Goal: Information Seeking & Learning: Find specific page/section

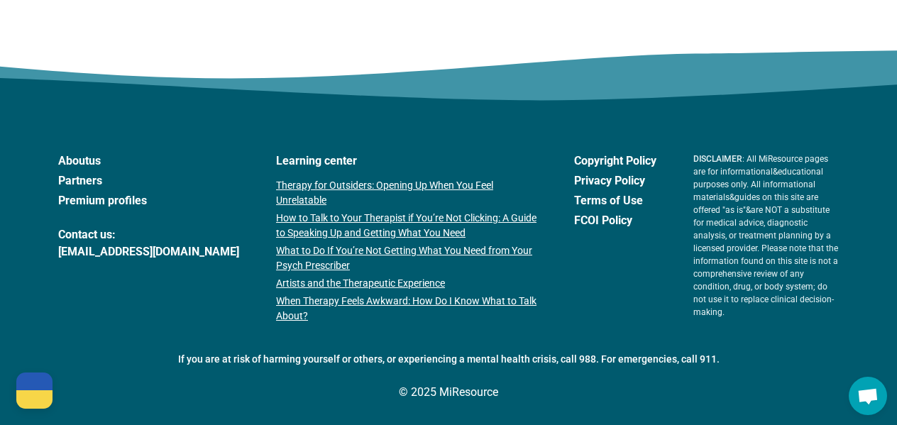
scroll to position [2538, 0]
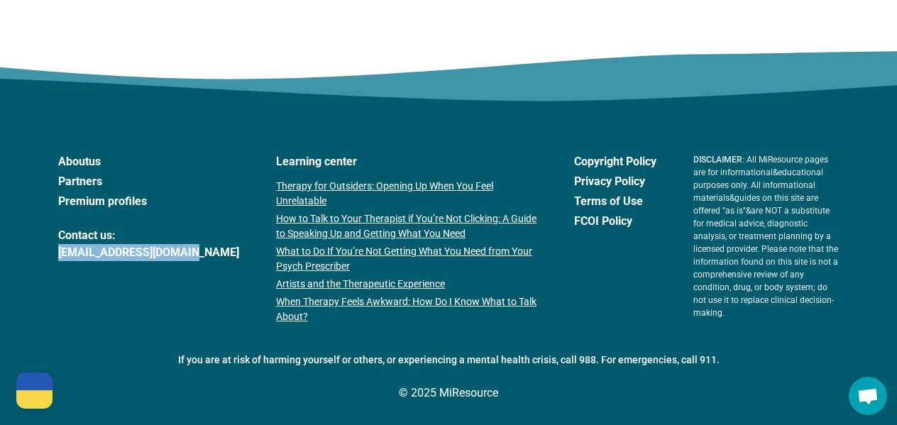
drag, startPoint x: 46, startPoint y: 251, endPoint x: 190, endPoint y: 253, distance: 144.1
click at [191, 254] on footer "About us Partners Premium profiles Contact us: [EMAIL_ADDRESS][DOMAIN_NAME] Lea…" at bounding box center [448, 274] width 897 height 311
copy link "[EMAIL_ADDRESS][DOMAIN_NAME]"
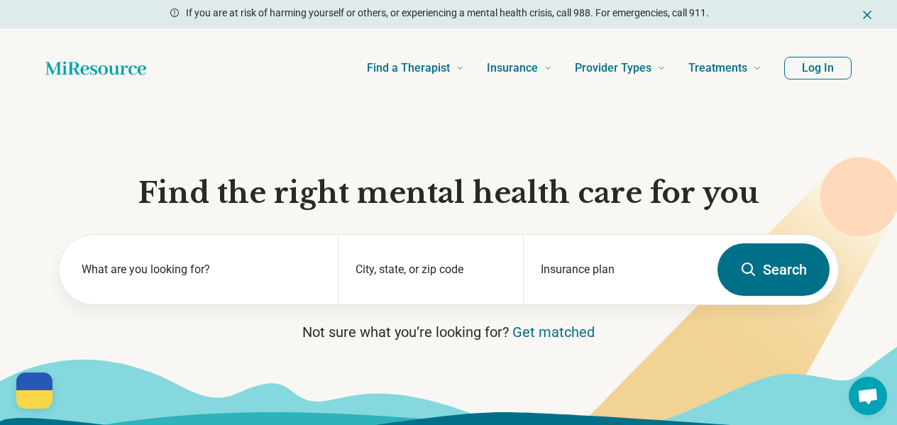
scroll to position [0, 0]
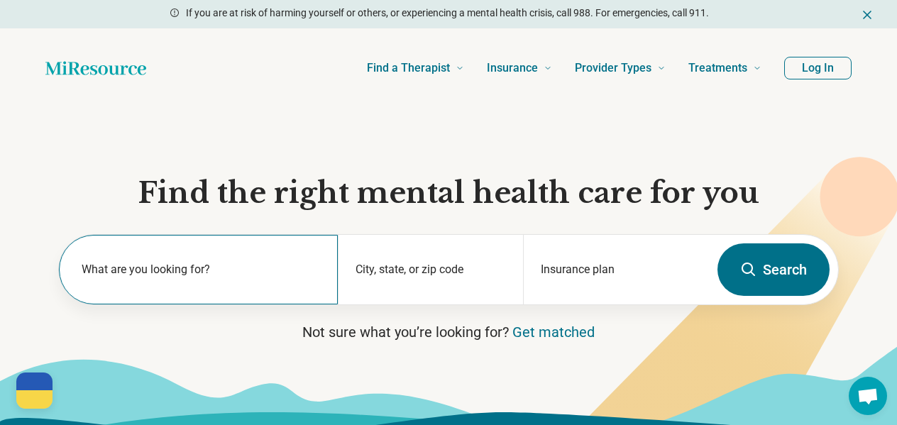
click at [175, 267] on label "What are you looking for?" at bounding box center [201, 269] width 239 height 17
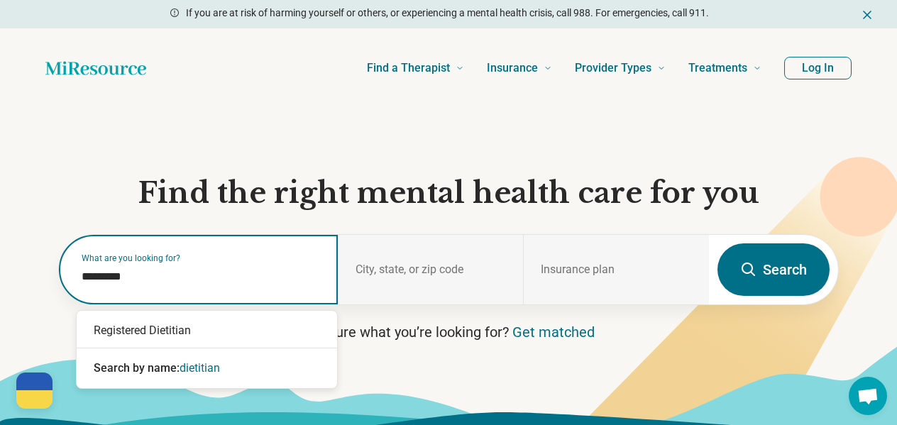
type input "*********"
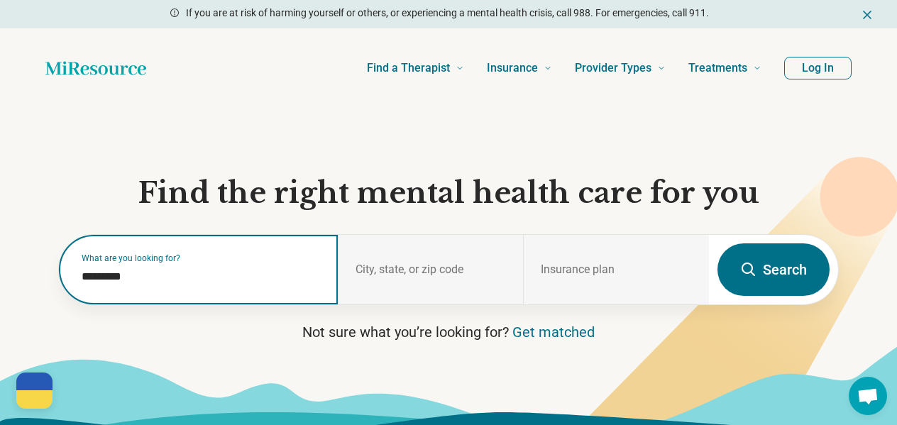
click at [262, 285] on input "*********" at bounding box center [201, 276] width 239 height 17
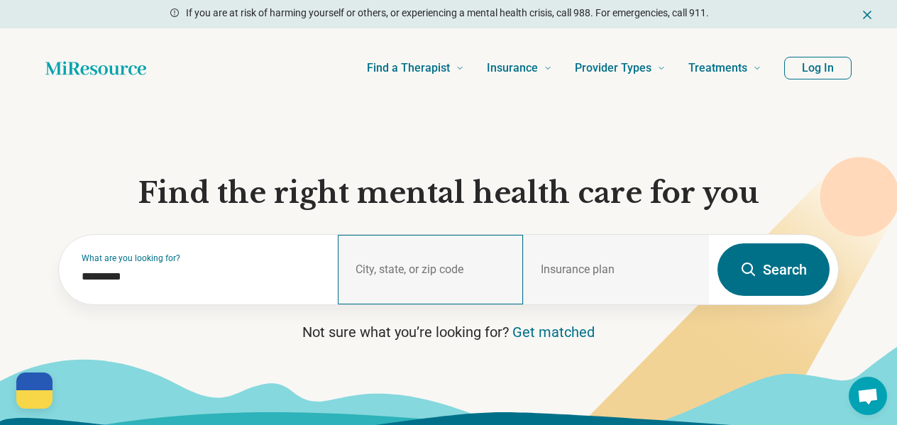
click at [451, 271] on div "City, state, or zip code" at bounding box center [431, 270] width 186 height 70
click at [441, 270] on div "City, state, or zip code" at bounding box center [431, 270] width 186 height 70
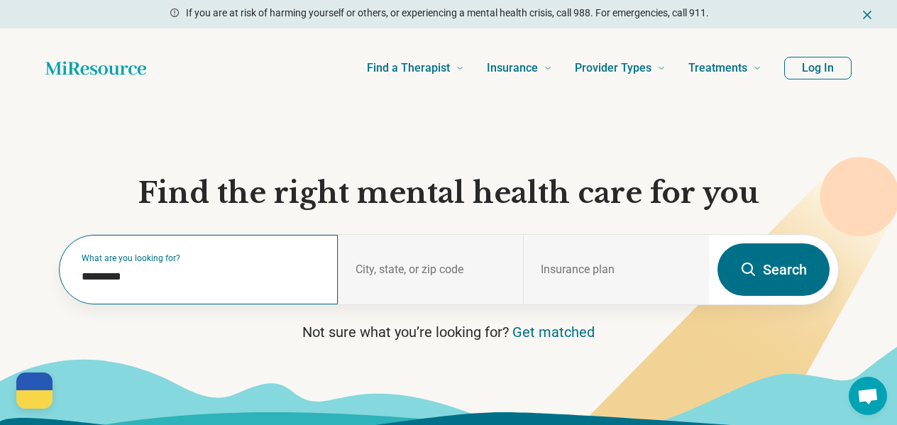
click at [319, 288] on div "What are you looking for? *********" at bounding box center [198, 270] width 279 height 70
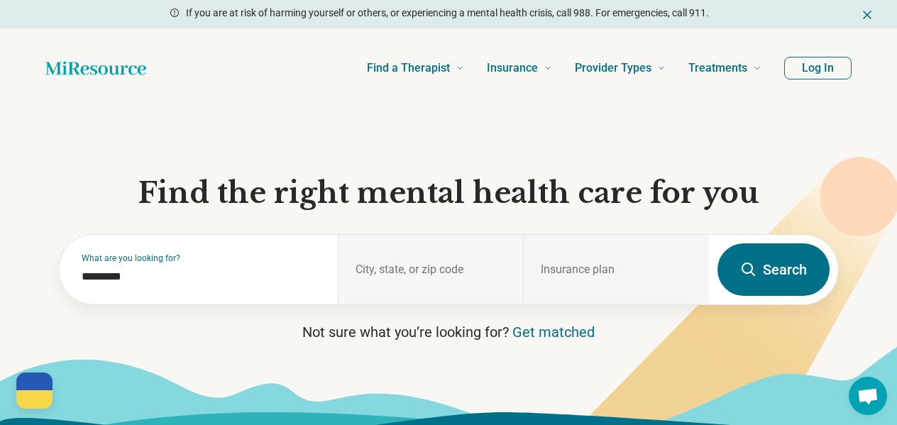
click at [761, 260] on button "Search" at bounding box center [774, 269] width 112 height 53
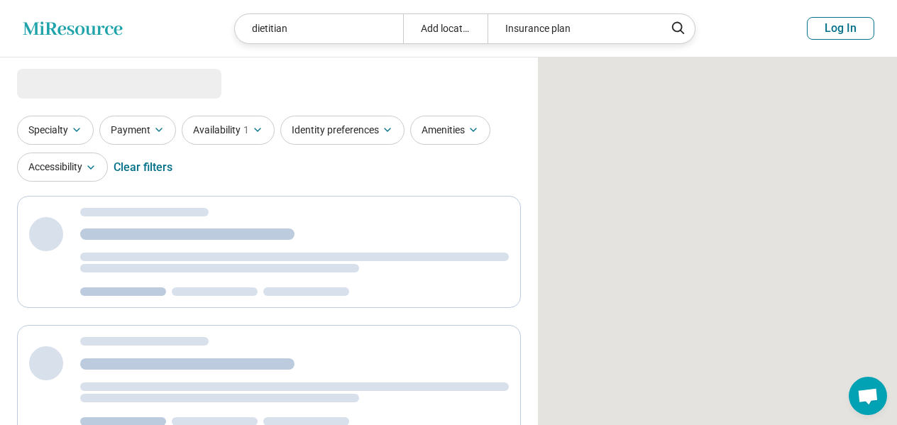
select select "***"
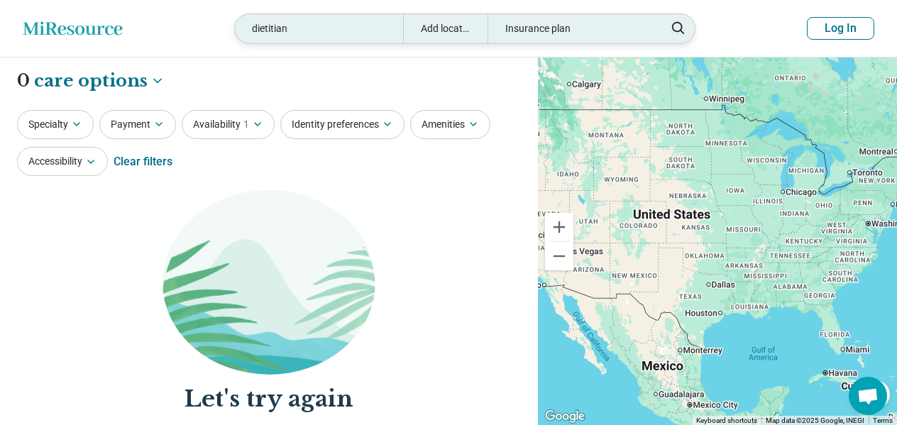
click at [446, 31] on div "Add location" at bounding box center [445, 28] width 84 height 29
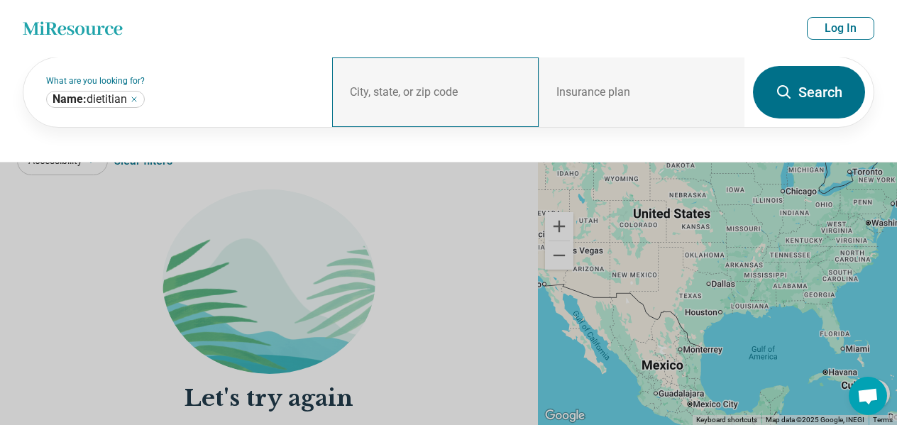
click at [420, 94] on div "City, state, or zip code" at bounding box center [435, 92] width 206 height 70
click at [148, 153] on div "What are you looking for? City, state, or zip code Insurance plan Insurance pla…" at bounding box center [448, 110] width 897 height 106
click at [124, 231] on button at bounding box center [448, 212] width 897 height 425
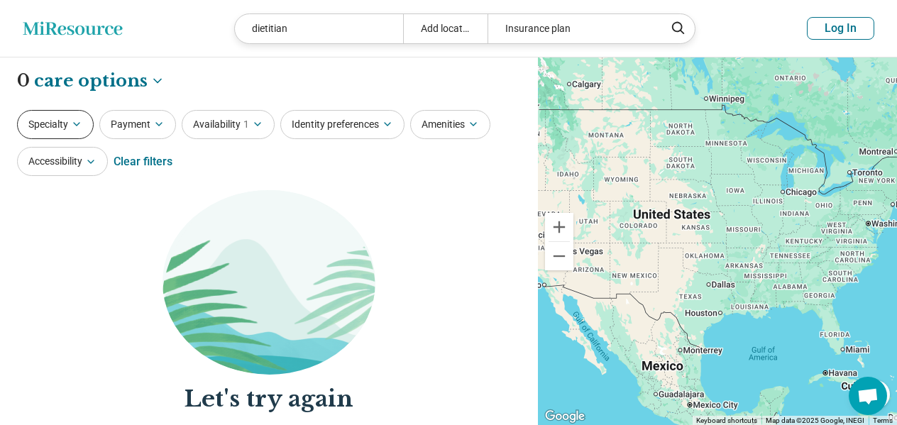
click at [80, 117] on button "Specialty" at bounding box center [55, 124] width 77 height 29
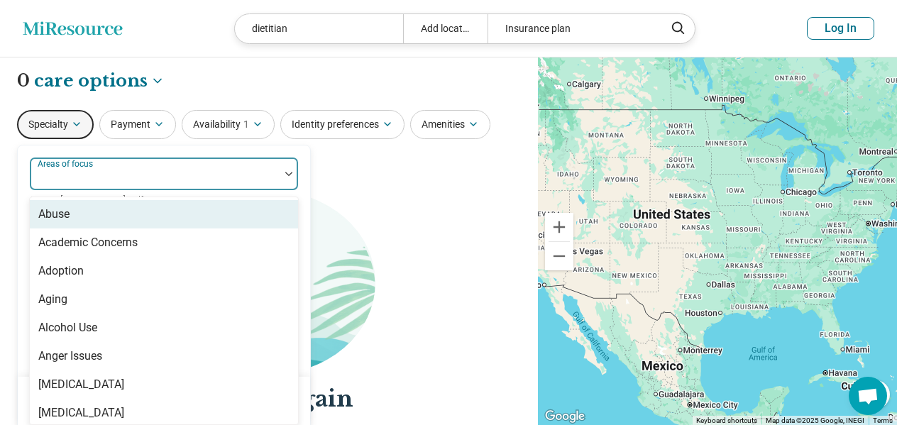
click at [85, 174] on div "Areas of focus" at bounding box center [164, 174] width 270 height 34
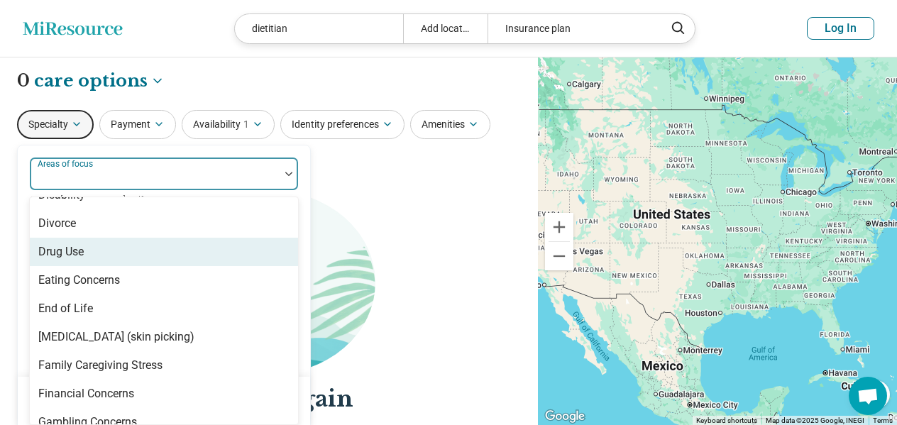
scroll to position [973, 0]
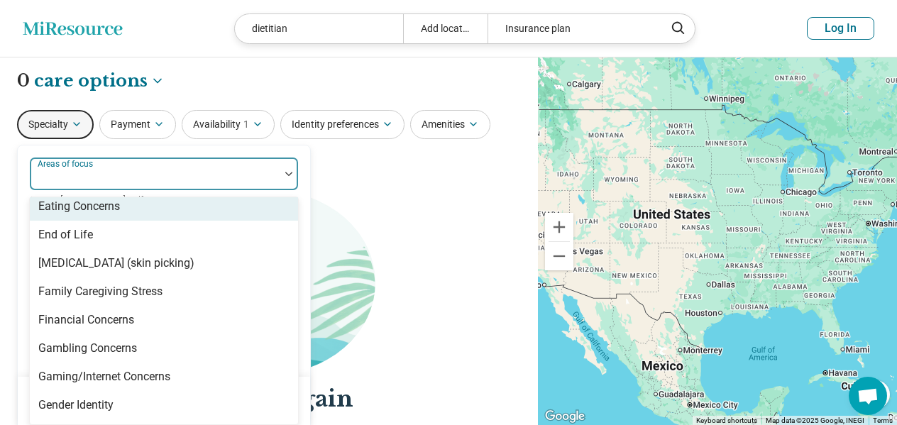
click at [79, 201] on div "Eating Concerns" at bounding box center [79, 206] width 82 height 17
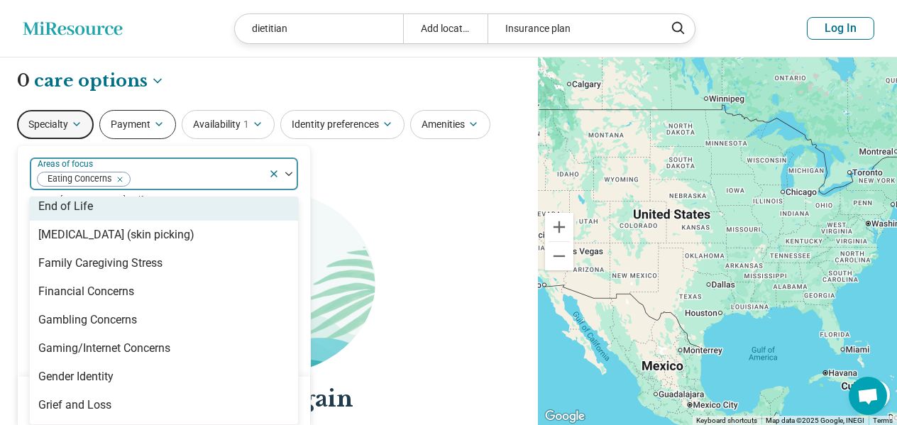
click at [153, 126] on icon "button" at bounding box center [158, 124] width 11 height 11
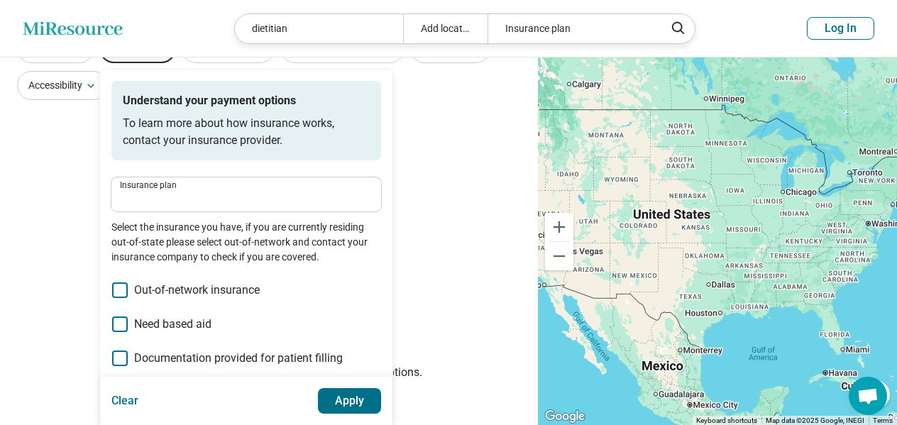
scroll to position [3, 0]
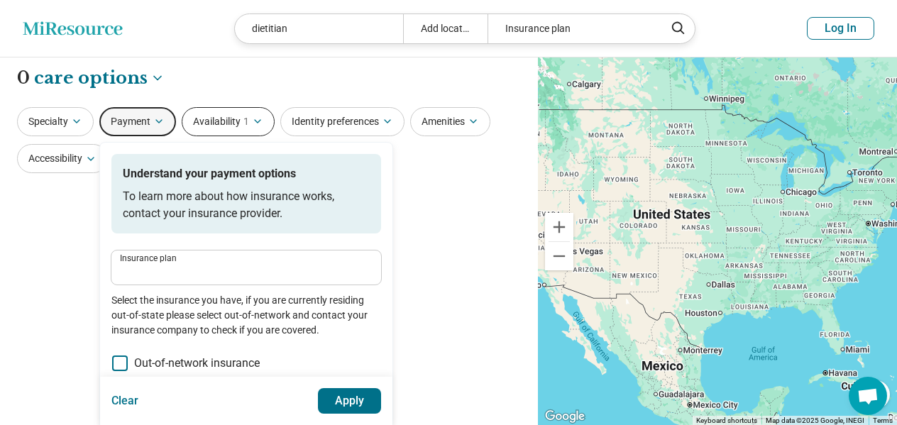
click at [222, 124] on button "Availability 1" at bounding box center [228, 121] width 93 height 29
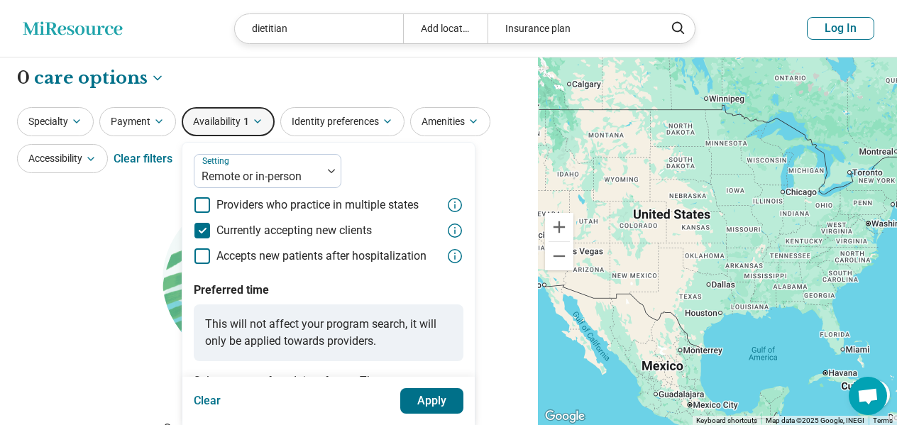
click at [206, 258] on icon at bounding box center [203, 256] width 16 height 16
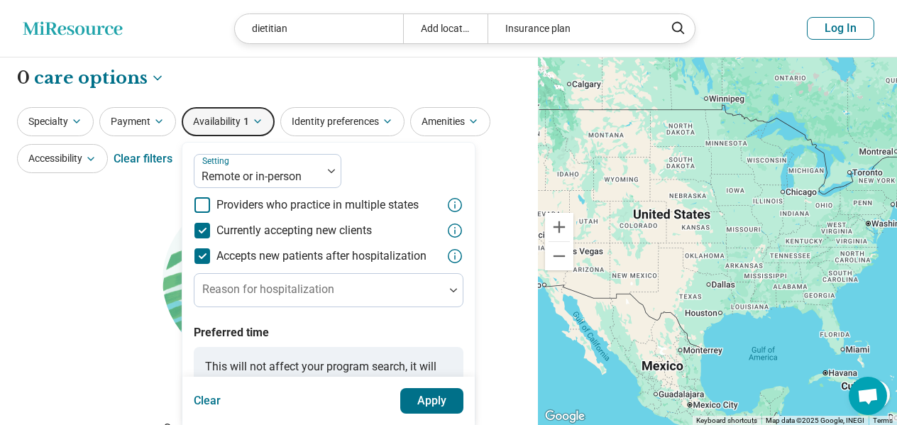
scroll to position [9, 0]
click at [349, 131] on button "Identity preferences" at bounding box center [342, 121] width 124 height 29
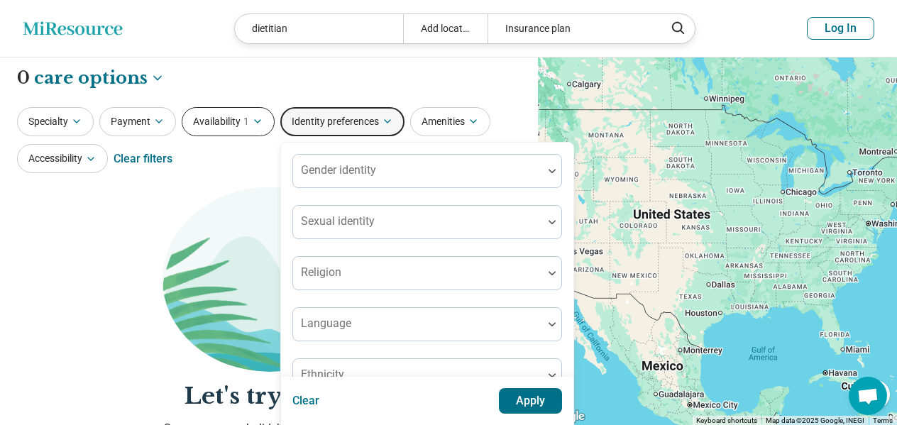
click at [258, 128] on button "Availability 1" at bounding box center [228, 121] width 93 height 29
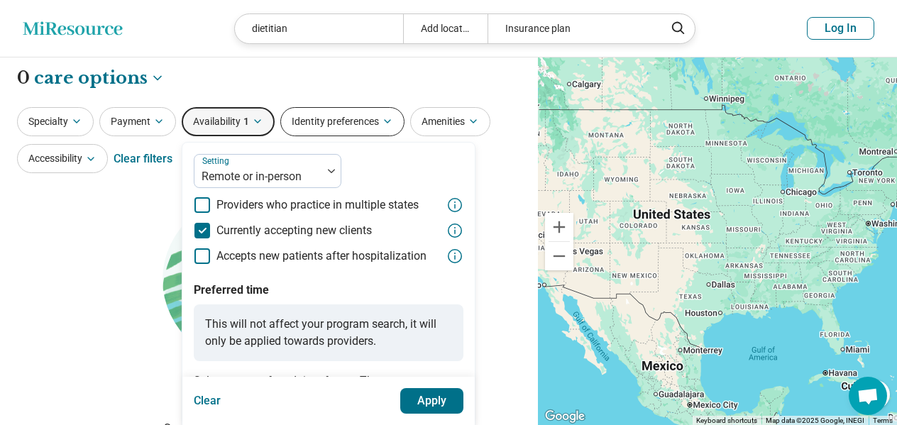
click at [339, 115] on button "Identity preferences" at bounding box center [342, 121] width 124 height 29
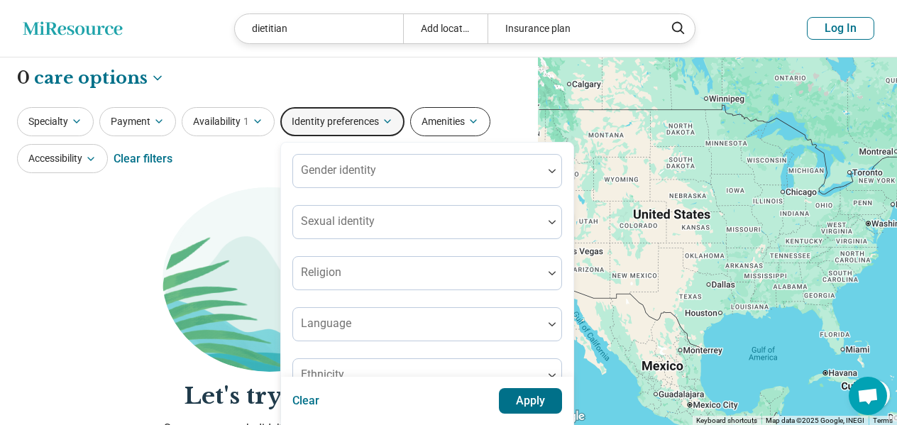
click at [442, 129] on button "Amenities" at bounding box center [450, 121] width 80 height 29
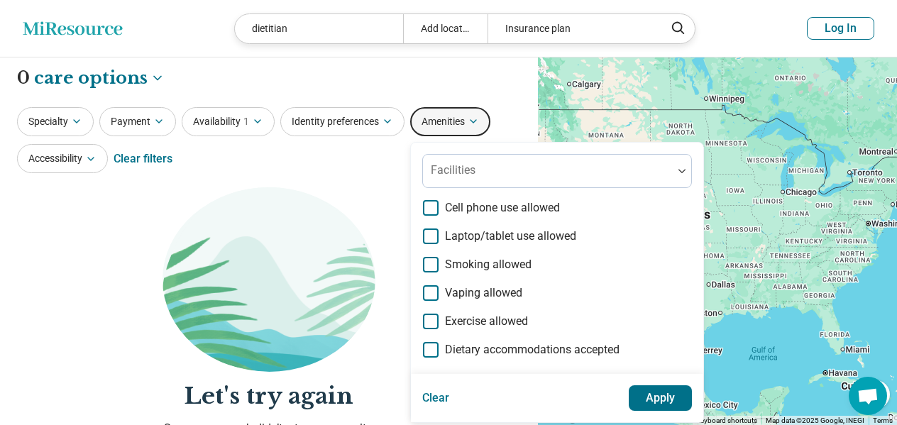
click at [38, 176] on div "**********" at bounding box center [269, 313] width 538 height 516
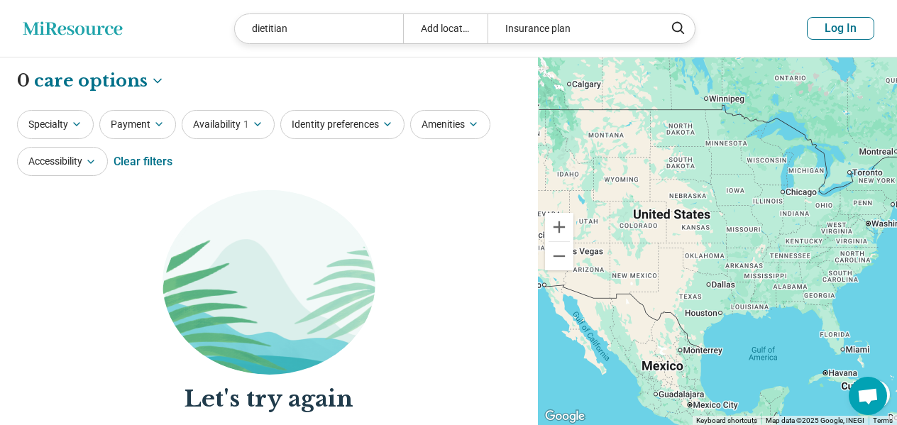
scroll to position [0, 0]
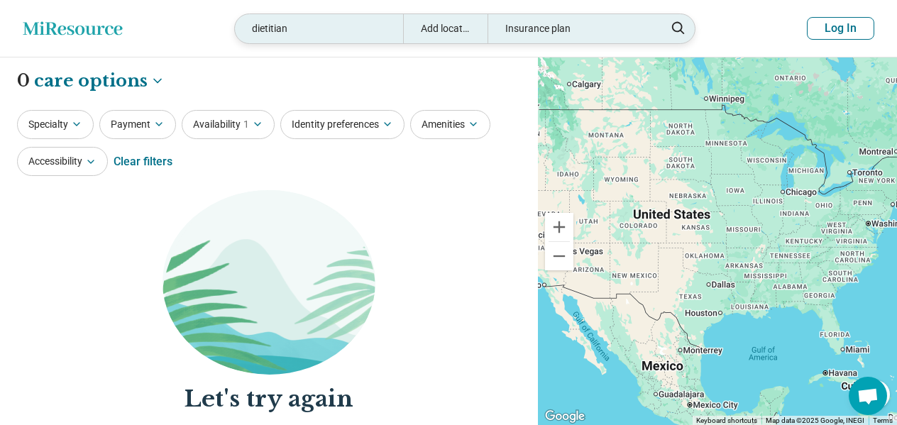
click at [609, 28] on div "Insurance plan" at bounding box center [572, 28] width 168 height 29
